Goal: Task Accomplishment & Management: Use online tool/utility

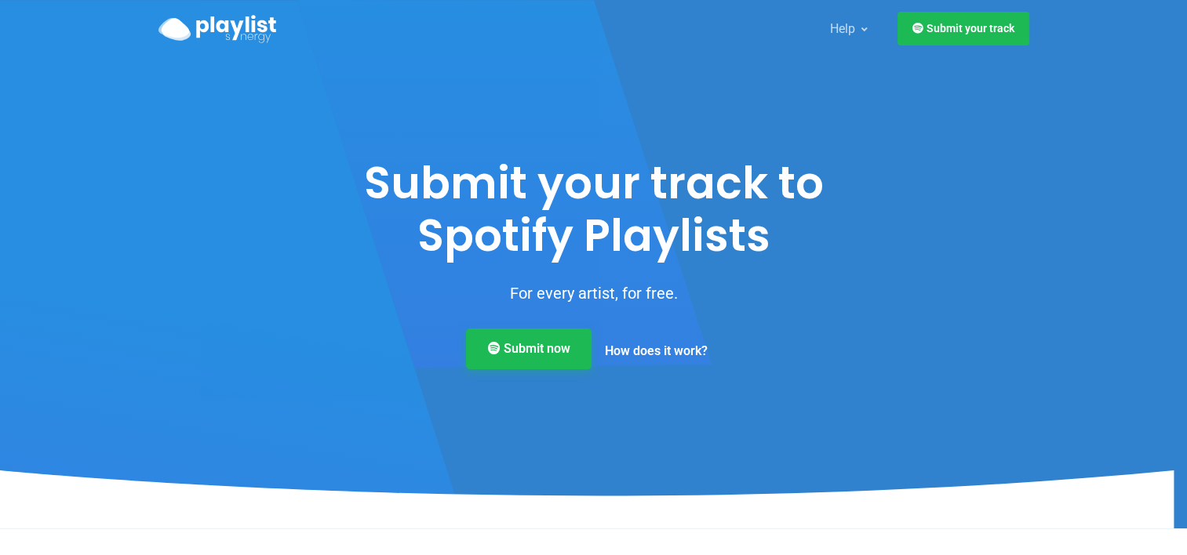
drag, startPoint x: 555, startPoint y: 353, endPoint x: 523, endPoint y: 349, distance: 31.6
click at [523, 349] on link "Submit now" at bounding box center [529, 349] width 126 height 41
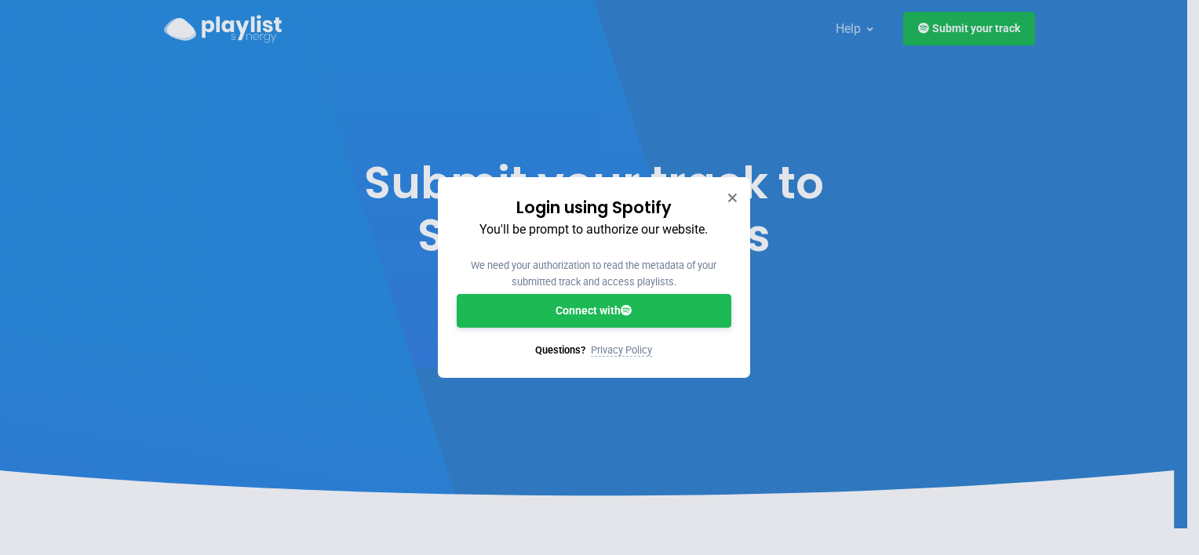
click at [558, 316] on link "Connect with" at bounding box center [594, 311] width 275 height 34
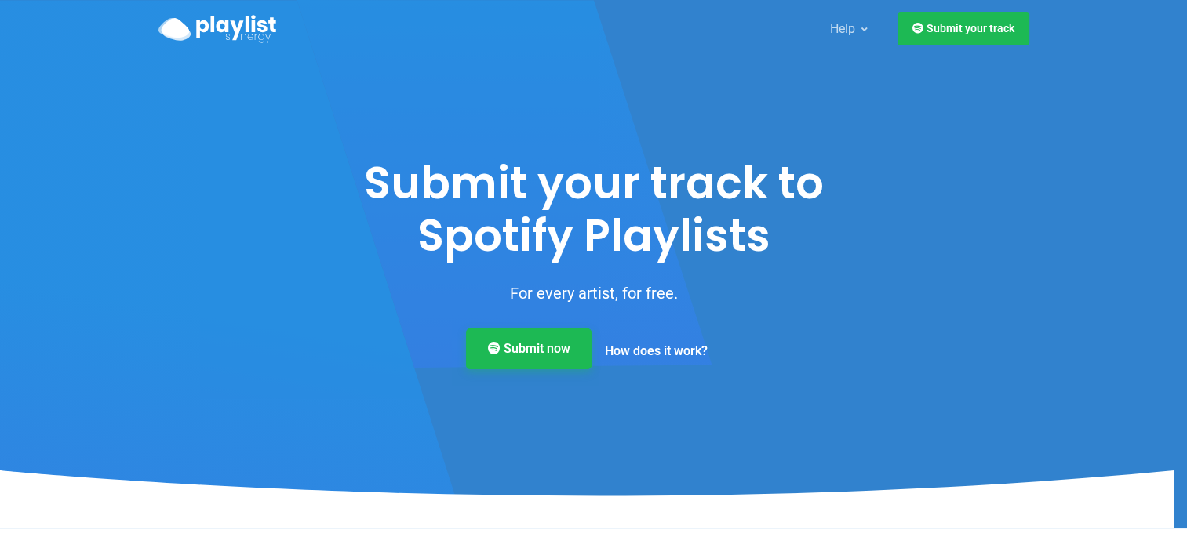
click at [551, 346] on link "Submit now" at bounding box center [529, 349] width 126 height 41
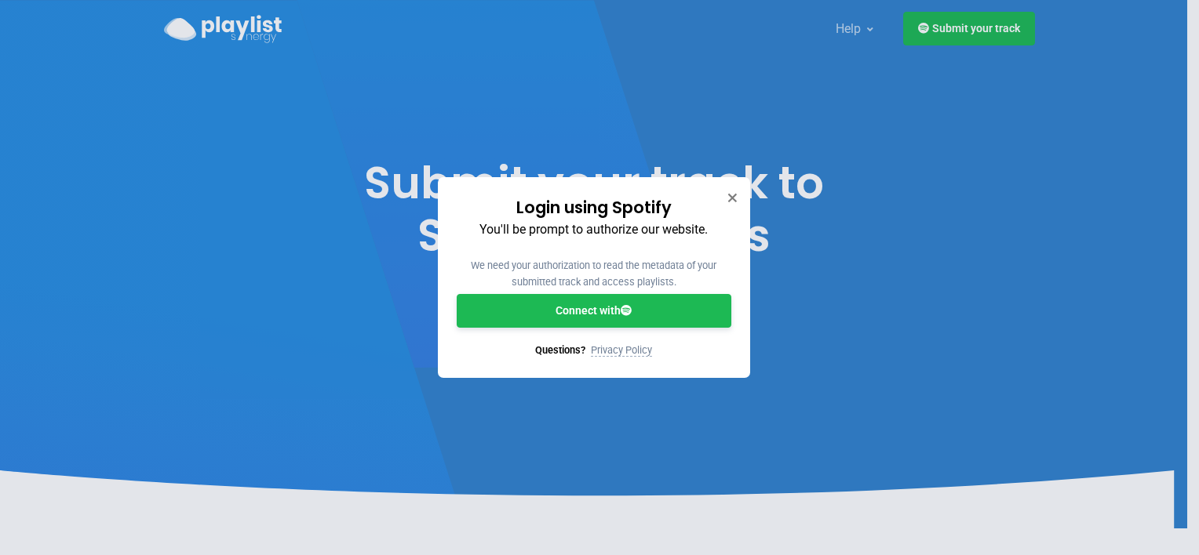
click at [593, 314] on link "Connect with" at bounding box center [594, 311] width 275 height 34
